Goal: Task Accomplishment & Management: Complete application form

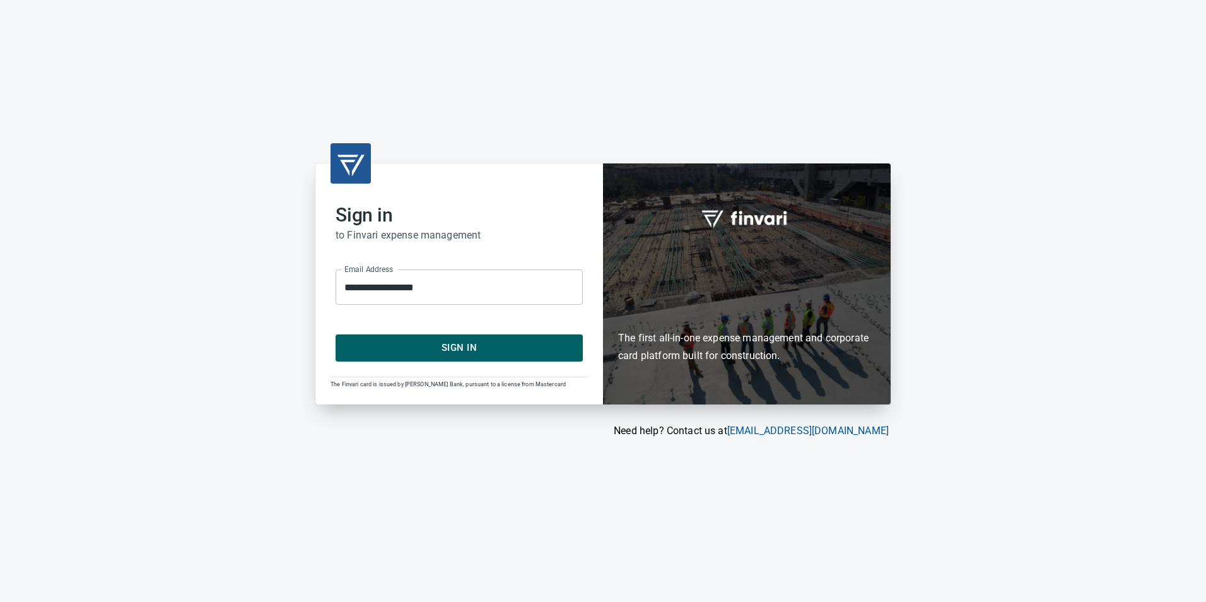
click at [544, 351] on span "Sign In" at bounding box center [460, 347] width 220 height 16
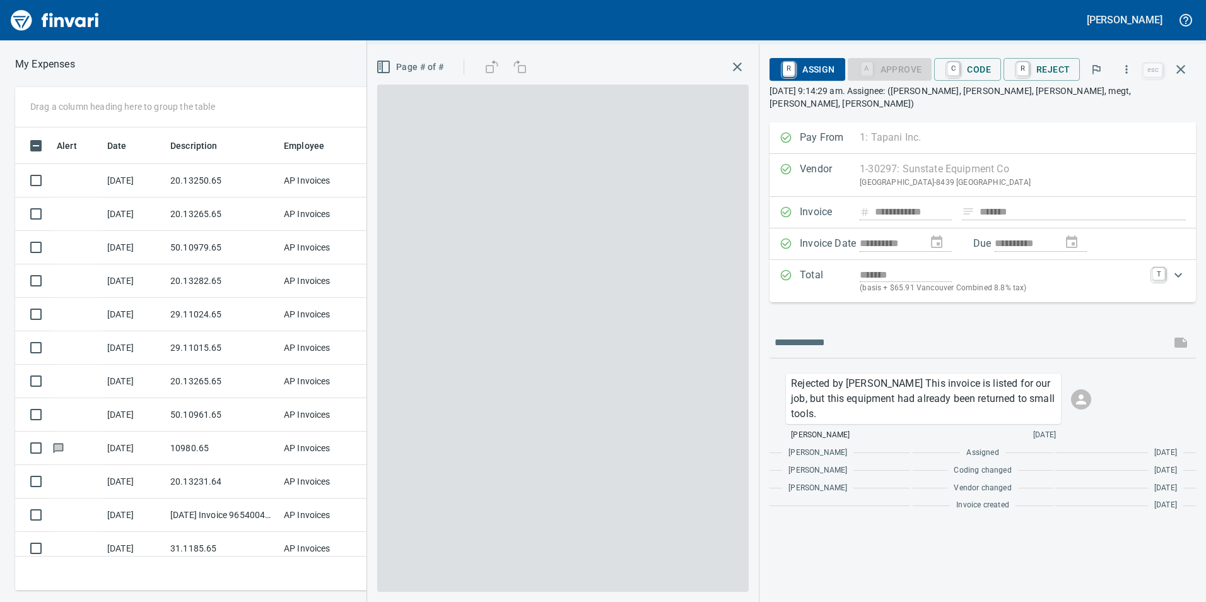
scroll to position [1, 1]
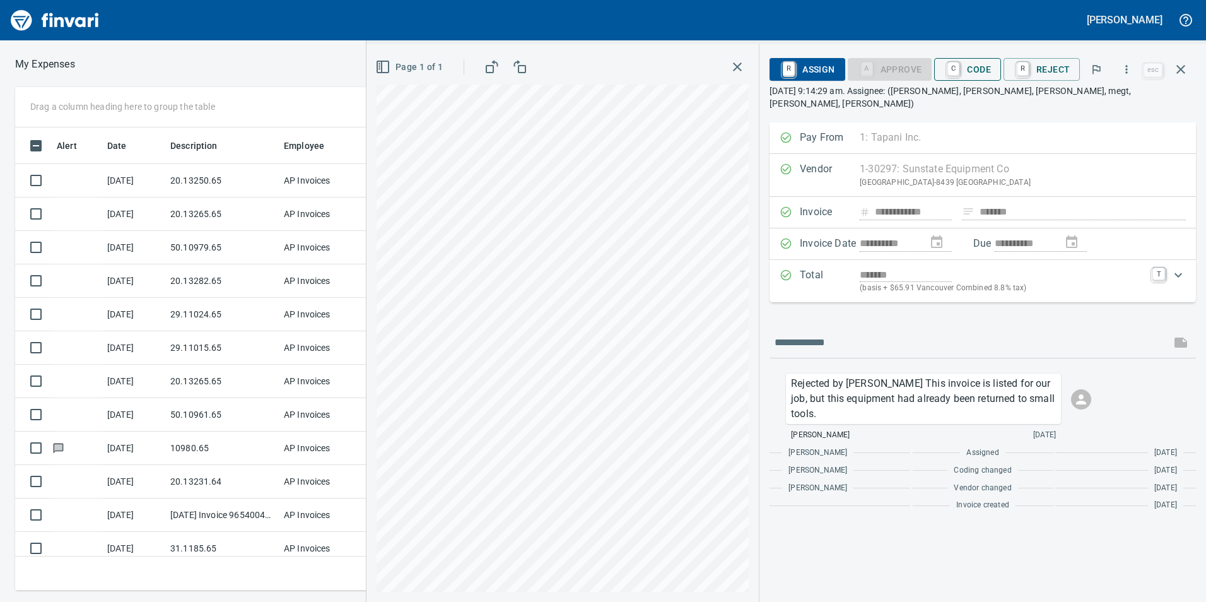
click at [961, 60] on span "C Code" at bounding box center [967, 69] width 47 height 21
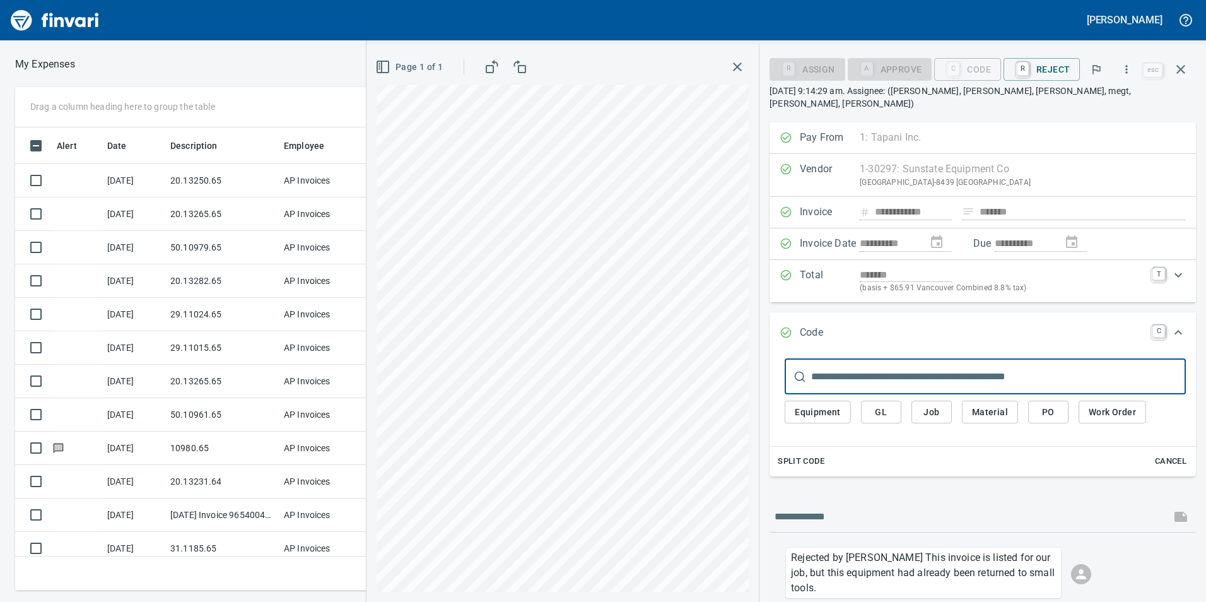
click at [876, 404] on span "GL" at bounding box center [881, 412] width 20 height 16
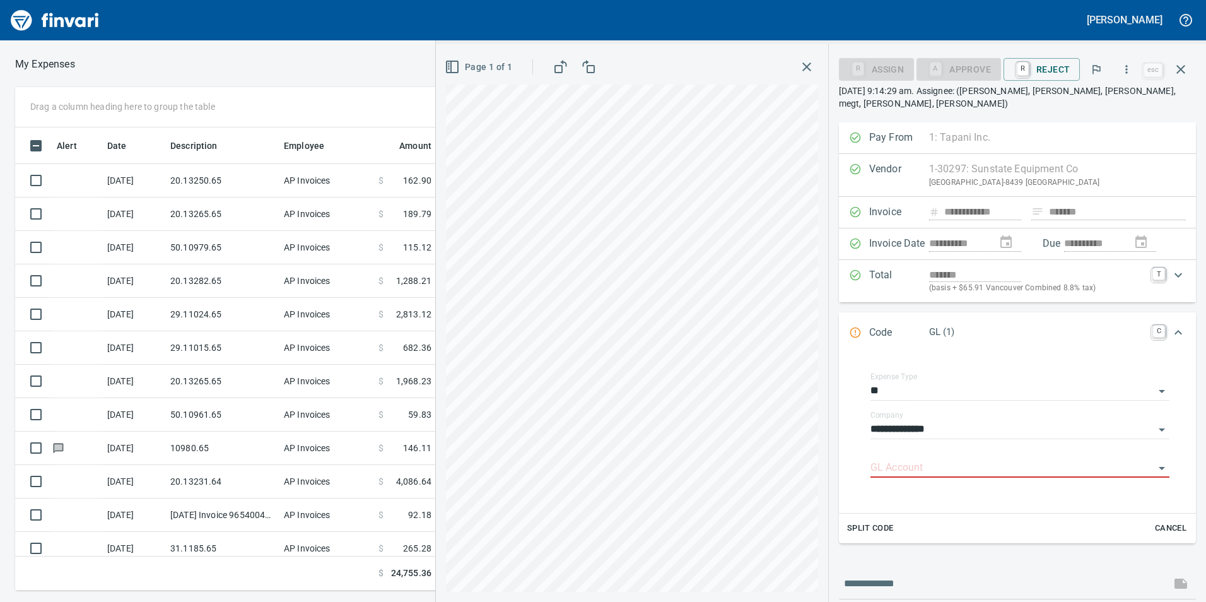
click at [886, 408] on div "Expense Type **" at bounding box center [1020, 391] width 299 height 38
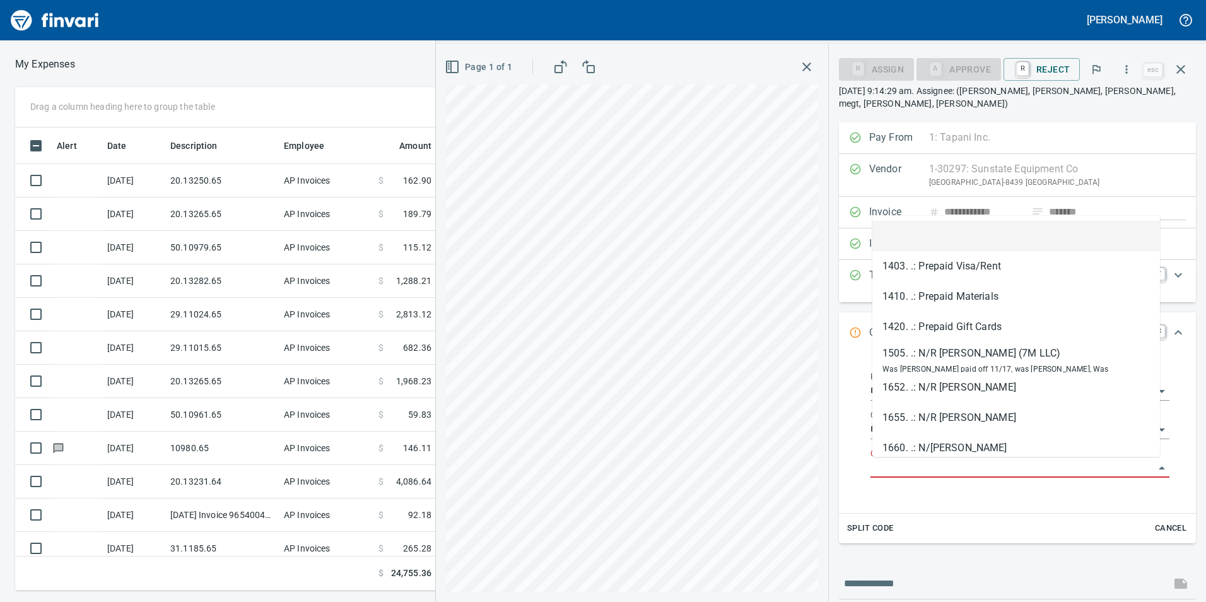
click at [916, 466] on input "GL Account" at bounding box center [1013, 468] width 284 height 18
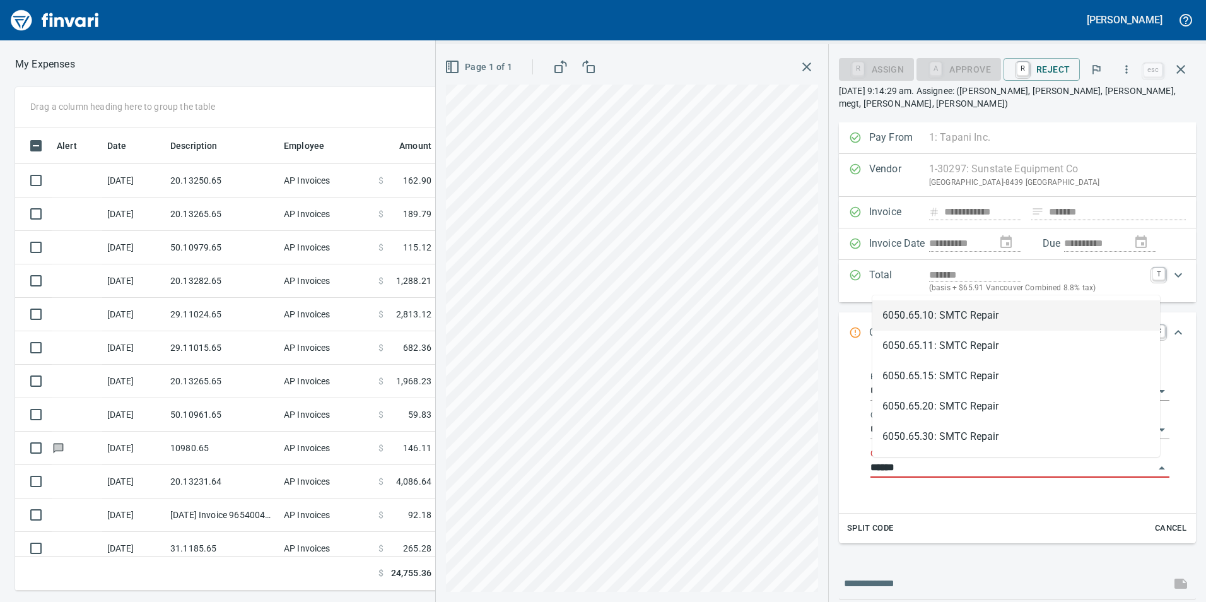
scroll to position [454, 842]
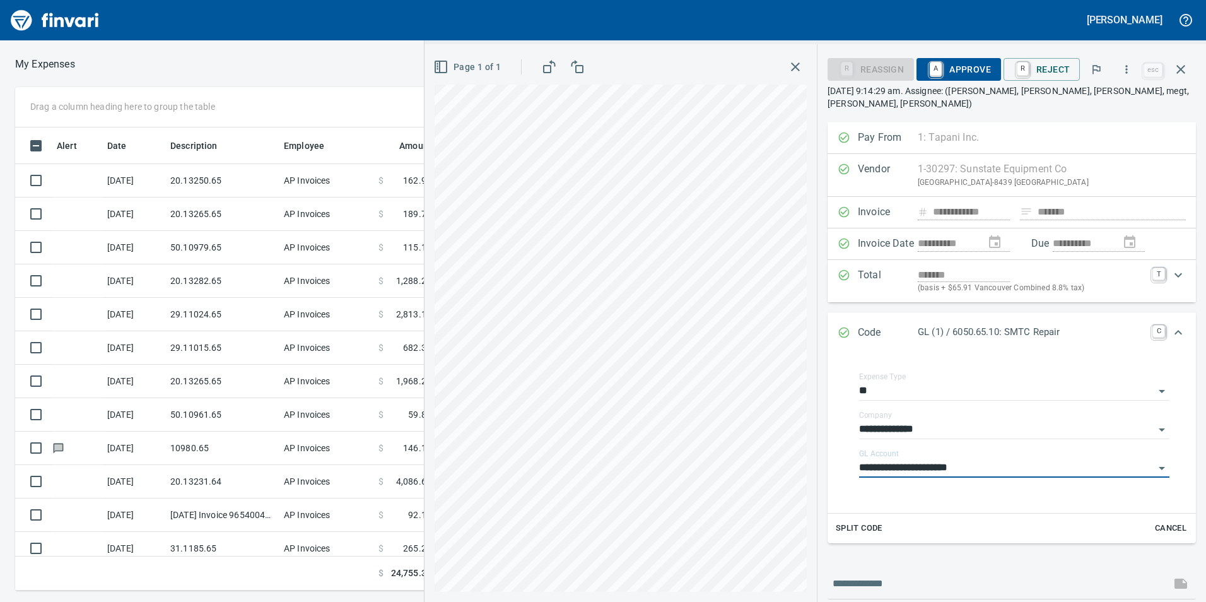
type input "**********"
click at [1175, 330] on icon "Expand" at bounding box center [1179, 332] width 8 height 4
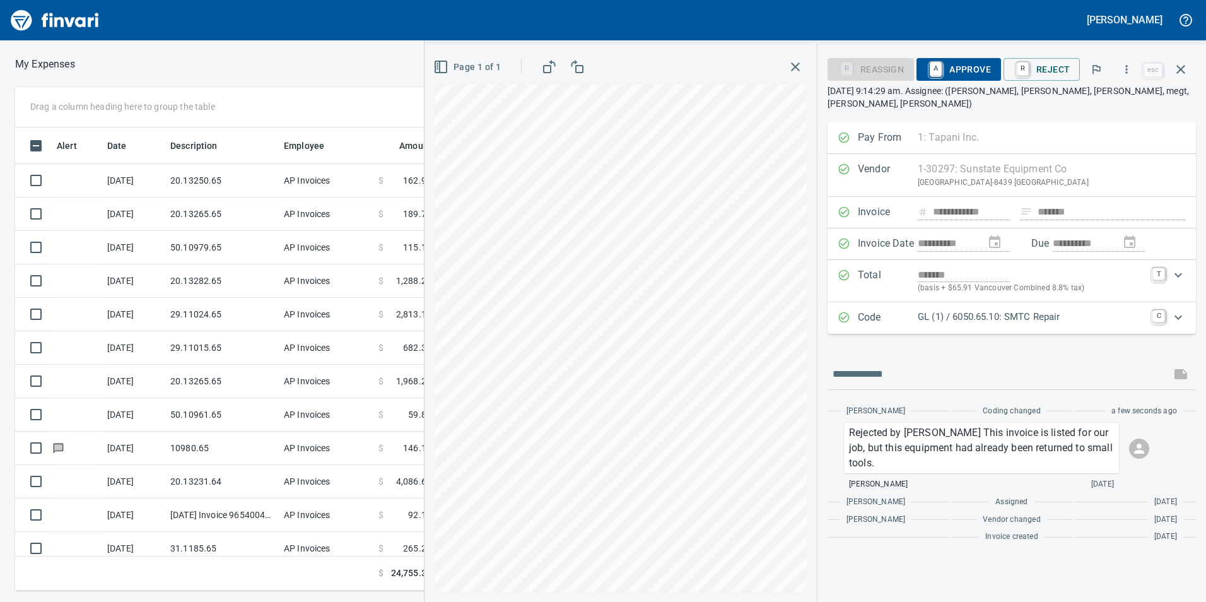
click at [968, 74] on span "A Approve" at bounding box center [959, 69] width 64 height 21
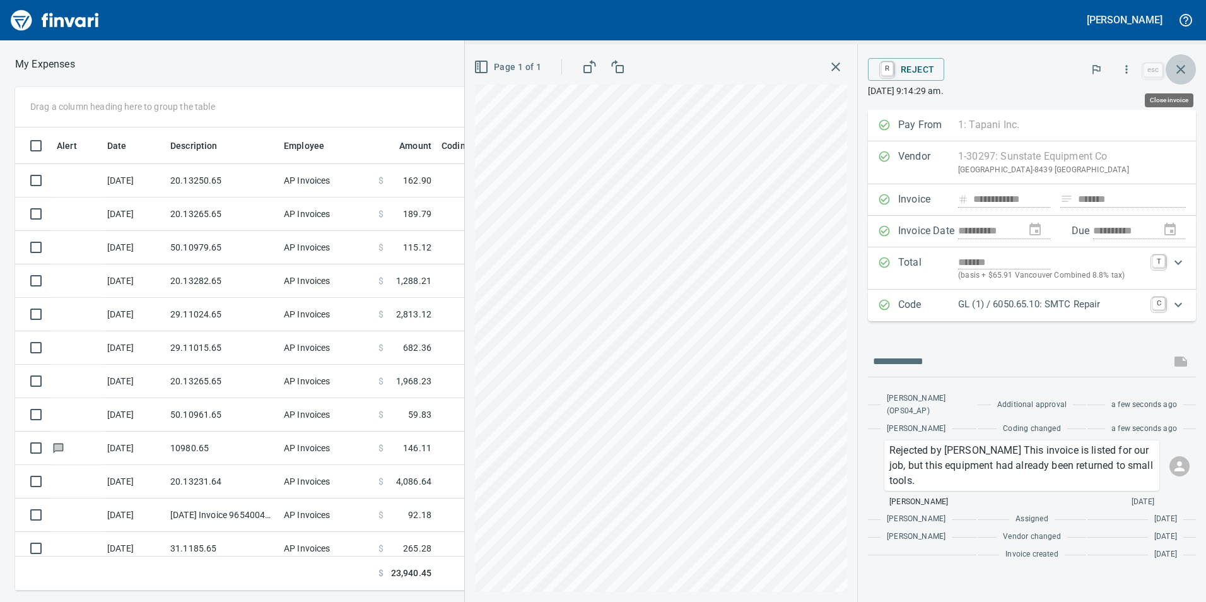
drag, startPoint x: 1187, startPoint y: 73, endPoint x: 1075, endPoint y: 127, distance: 124.7
click at [1187, 74] on icon "button" at bounding box center [1180, 69] width 15 height 15
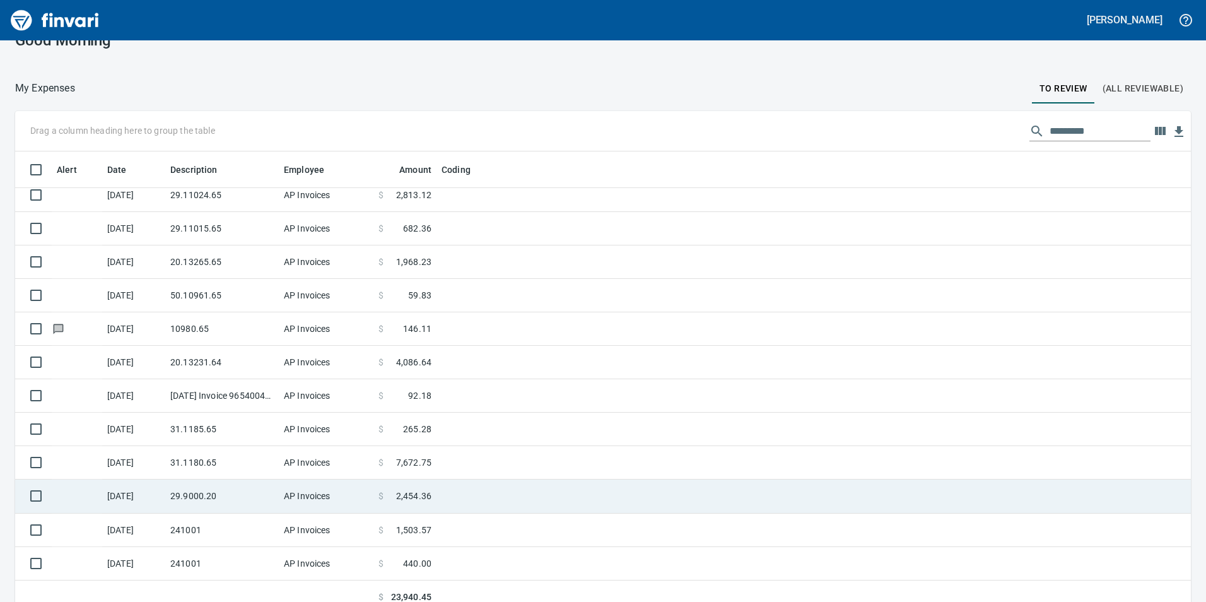
scroll to position [37, 0]
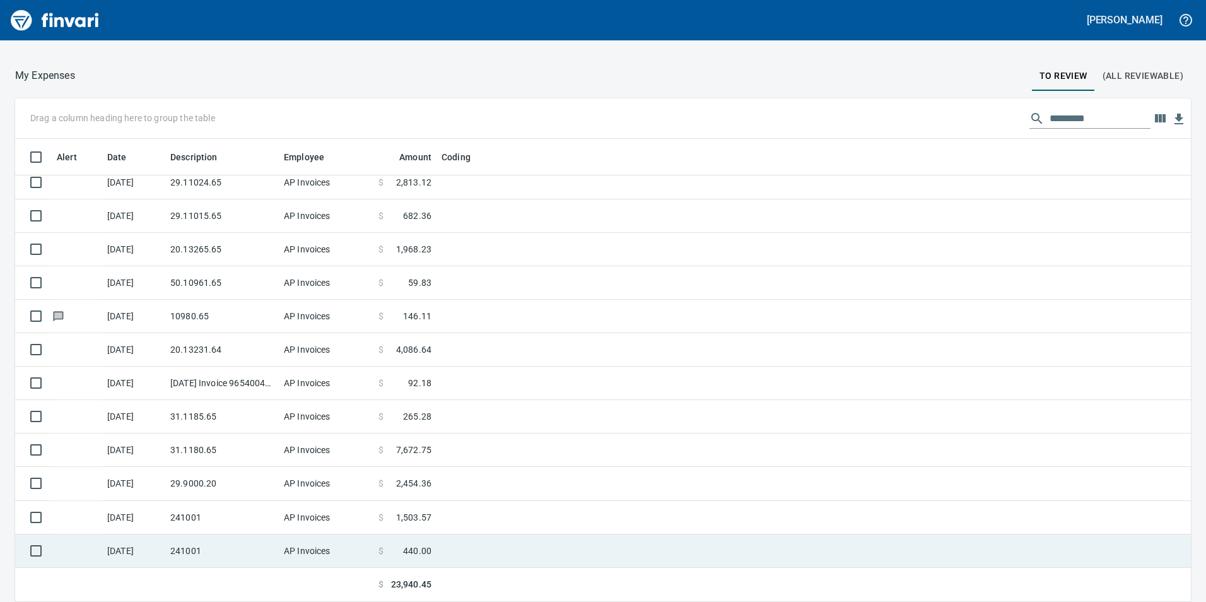
click at [250, 561] on td "241001" at bounding box center [222, 550] width 114 height 33
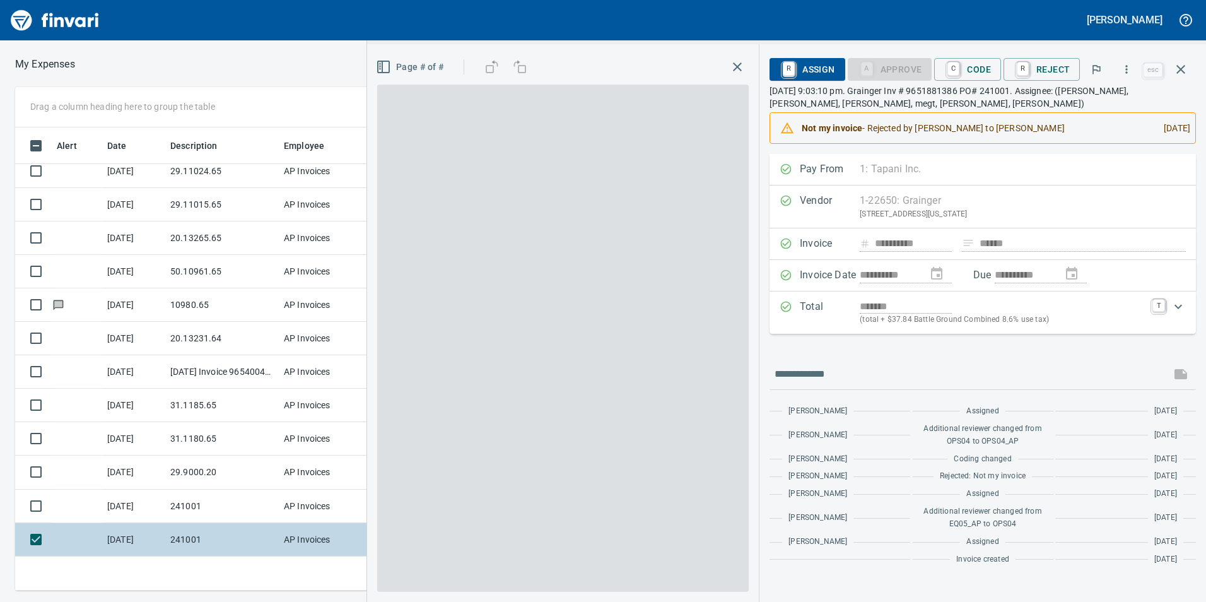
scroll to position [454, 842]
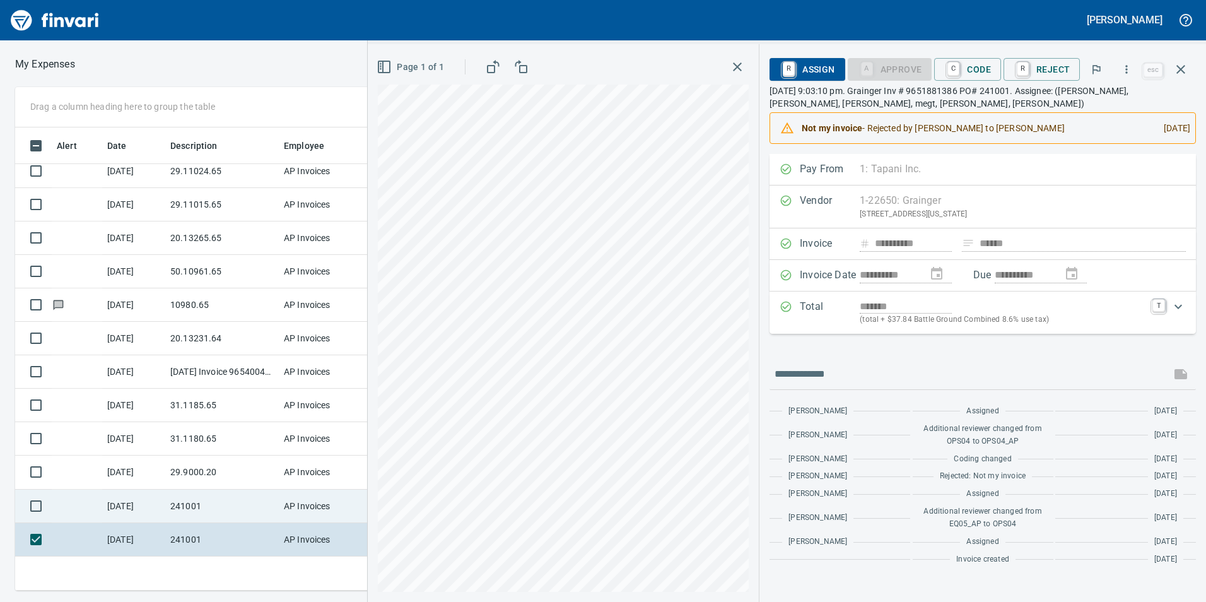
click at [160, 500] on td "[DATE]" at bounding box center [133, 506] width 63 height 33
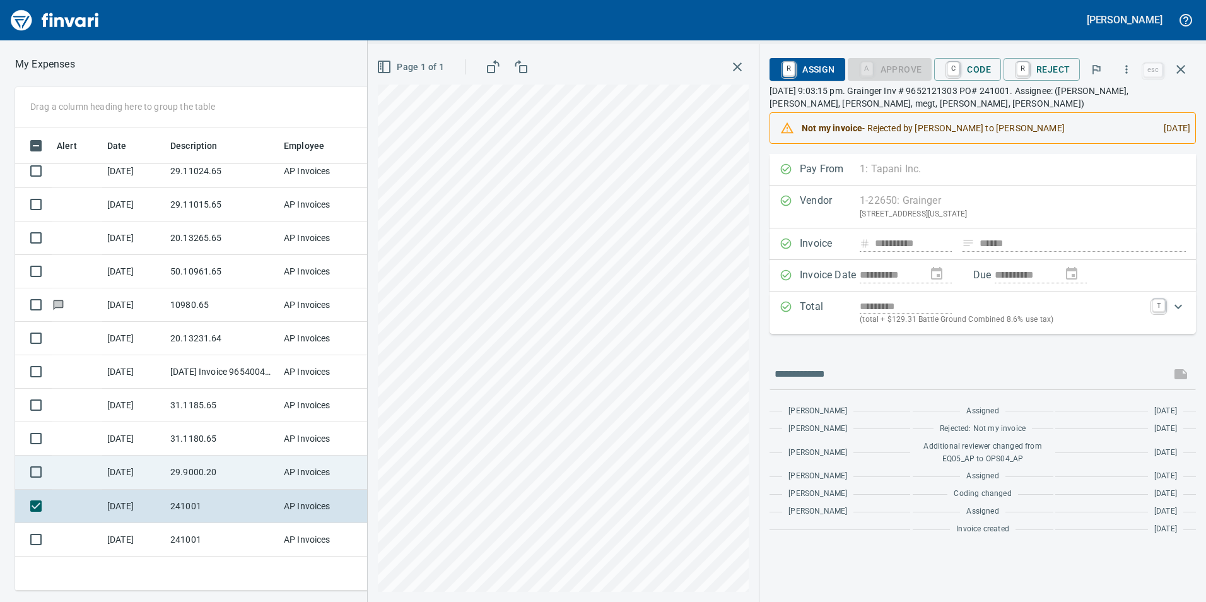
click at [177, 469] on td "29.9000.20" at bounding box center [222, 471] width 114 height 33
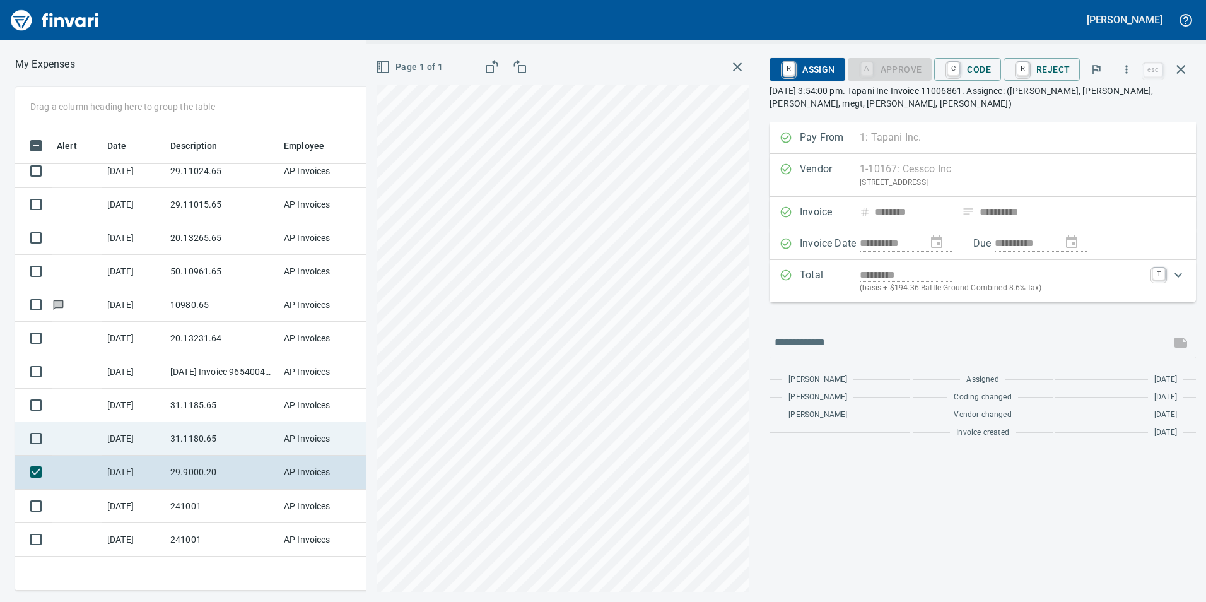
click at [185, 445] on td "31.1180.65" at bounding box center [222, 438] width 114 height 33
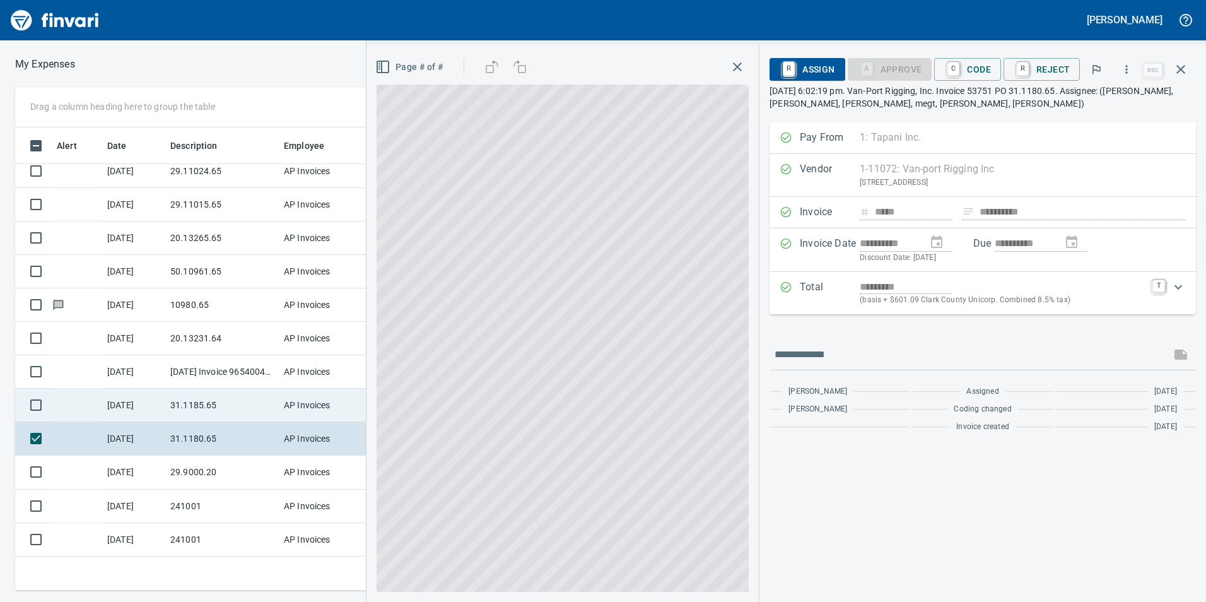
click at [189, 393] on td "31.1185.65" at bounding box center [222, 405] width 114 height 33
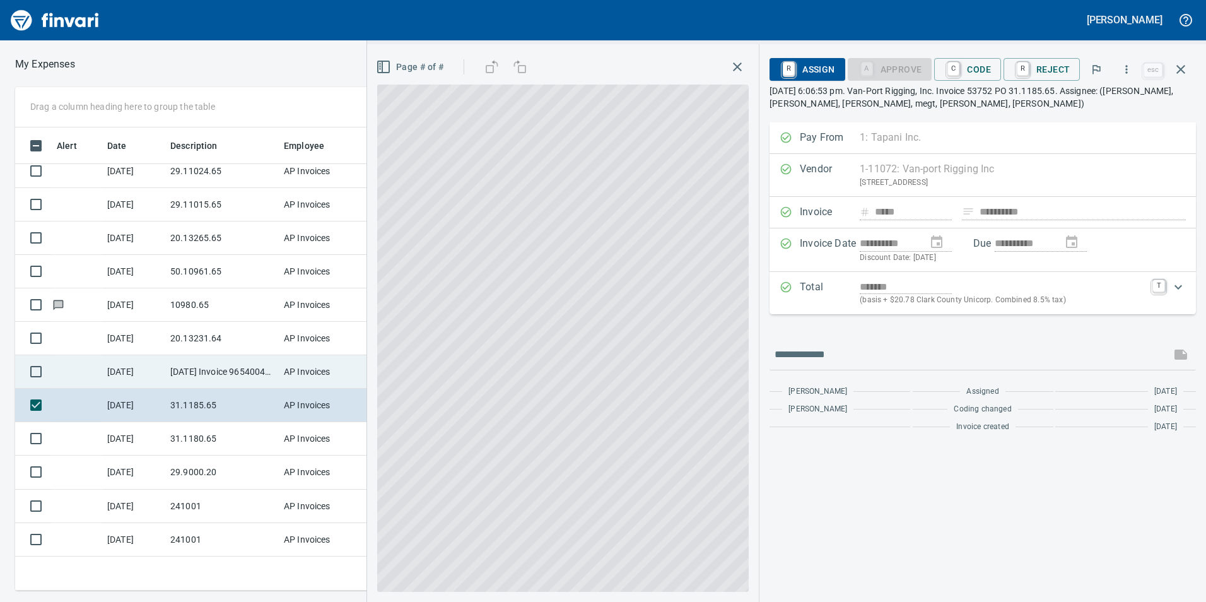
click at [189, 373] on td "[DATE] Invoice 9654004713 from Grainger (1-22650)" at bounding box center [222, 371] width 114 height 33
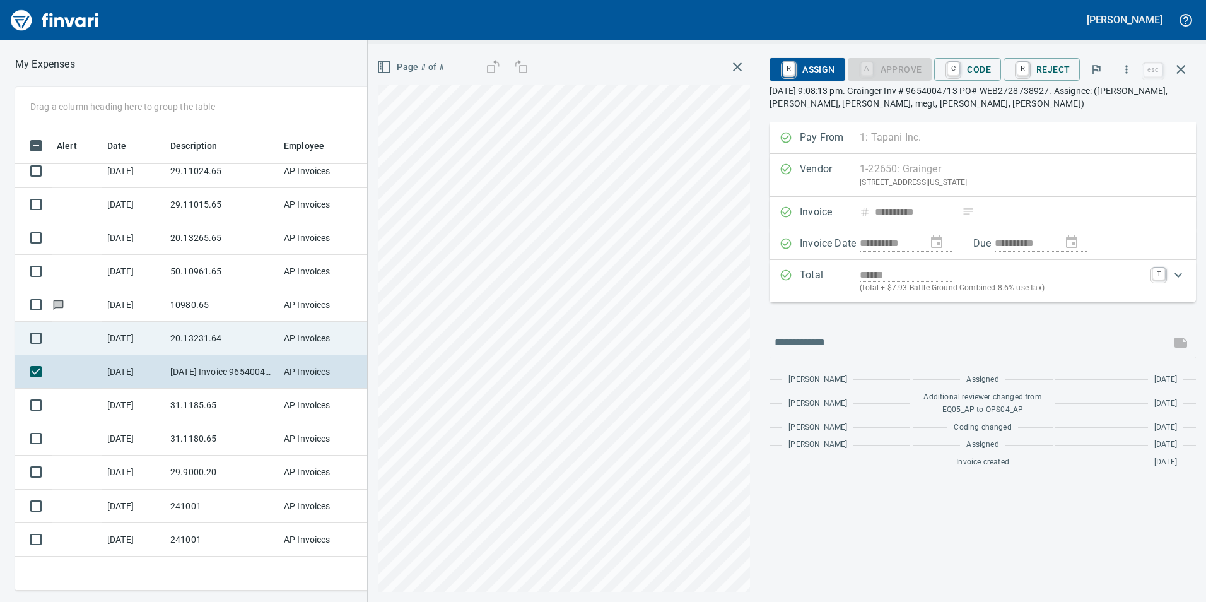
click at [187, 345] on td "20.13231.64" at bounding box center [222, 338] width 114 height 33
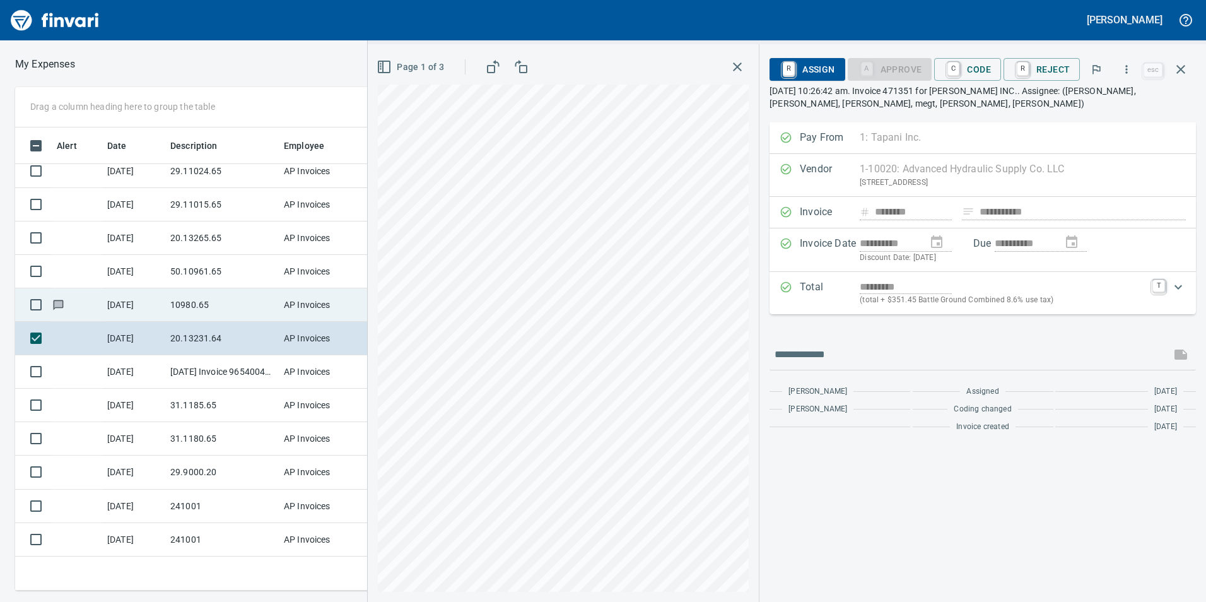
click at [196, 310] on td "10980.65" at bounding box center [222, 304] width 114 height 33
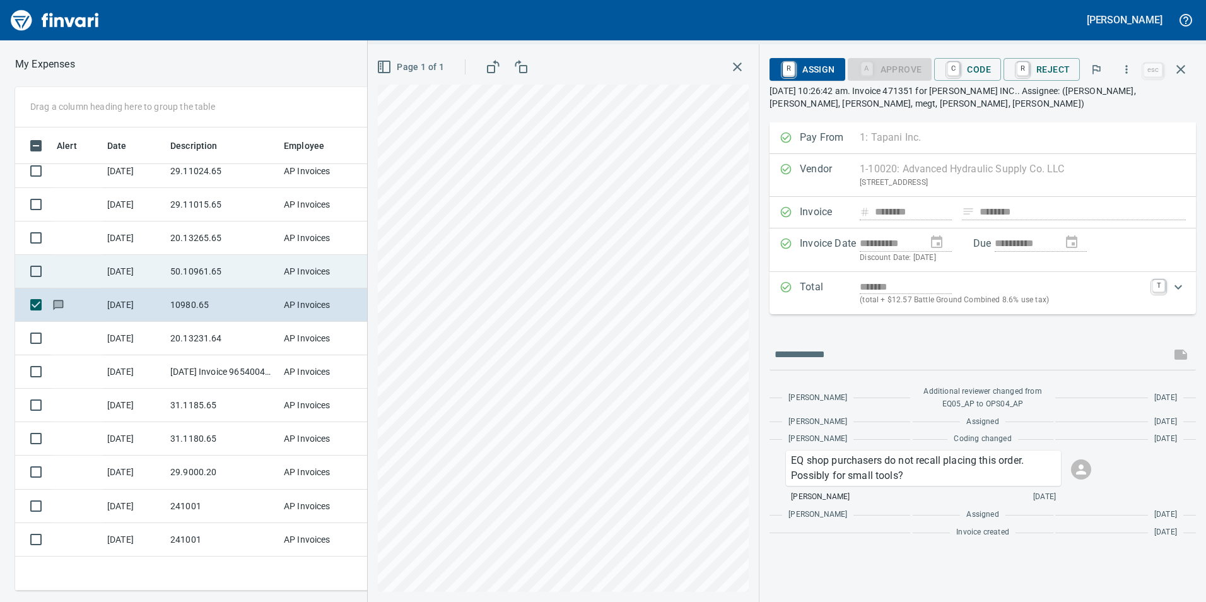
click at [190, 260] on td "50.10961.65" at bounding box center [222, 271] width 114 height 33
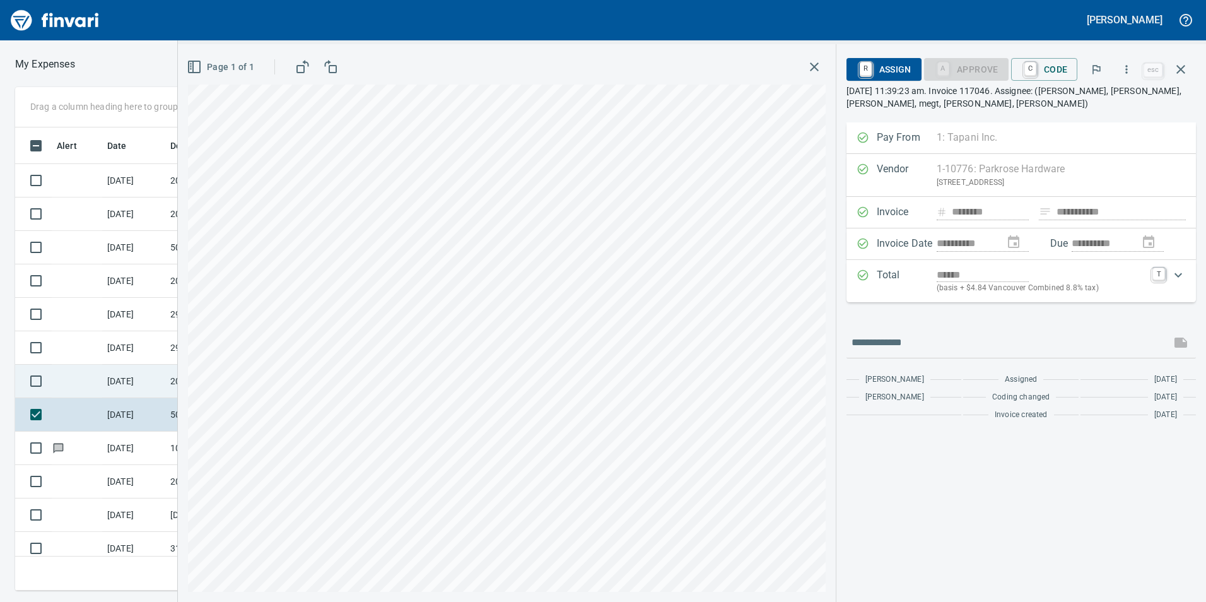
click at [124, 374] on td "[DATE]" at bounding box center [133, 381] width 63 height 33
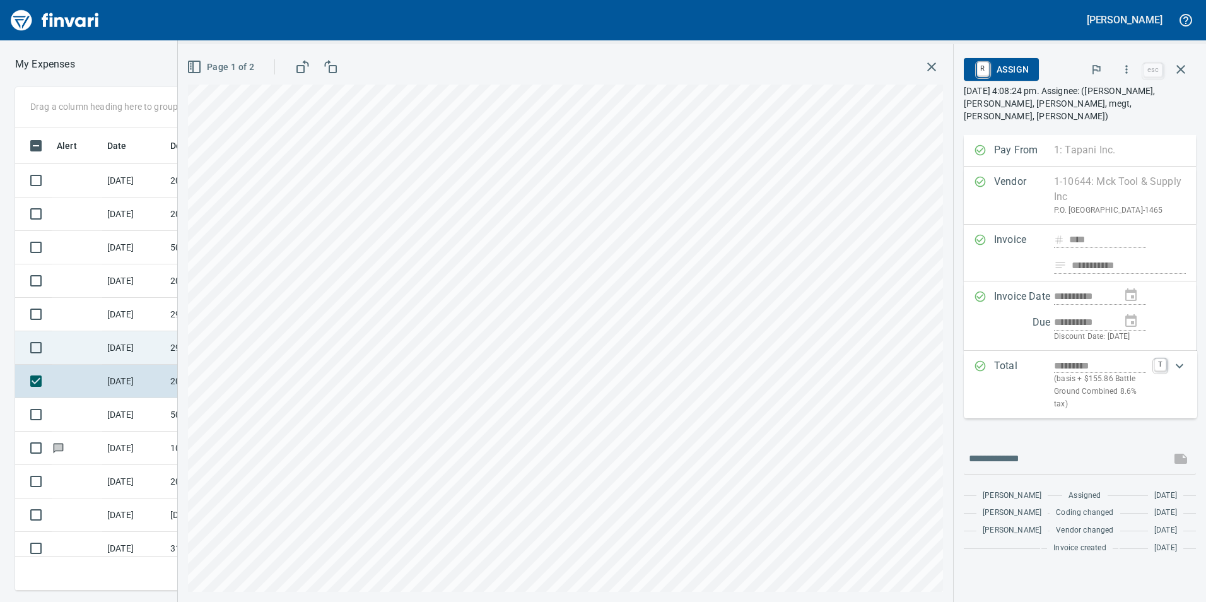
click at [151, 352] on td "[DATE]" at bounding box center [133, 347] width 63 height 33
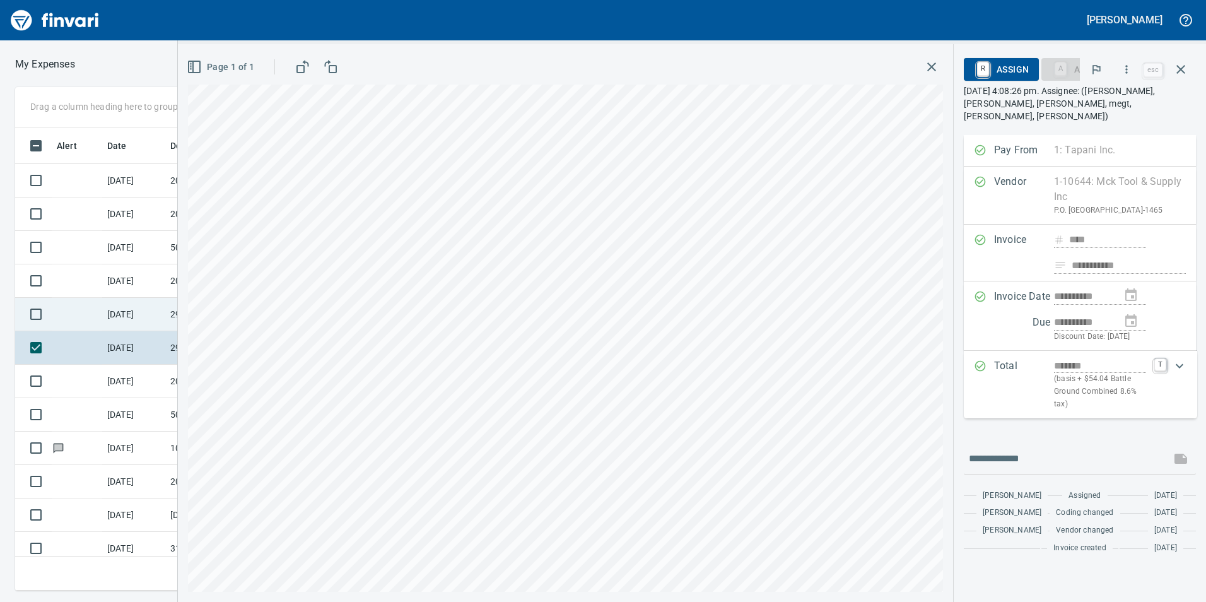
click at [148, 321] on td "[DATE]" at bounding box center [133, 314] width 63 height 33
